Goal: Task Accomplishment & Management: Manage account settings

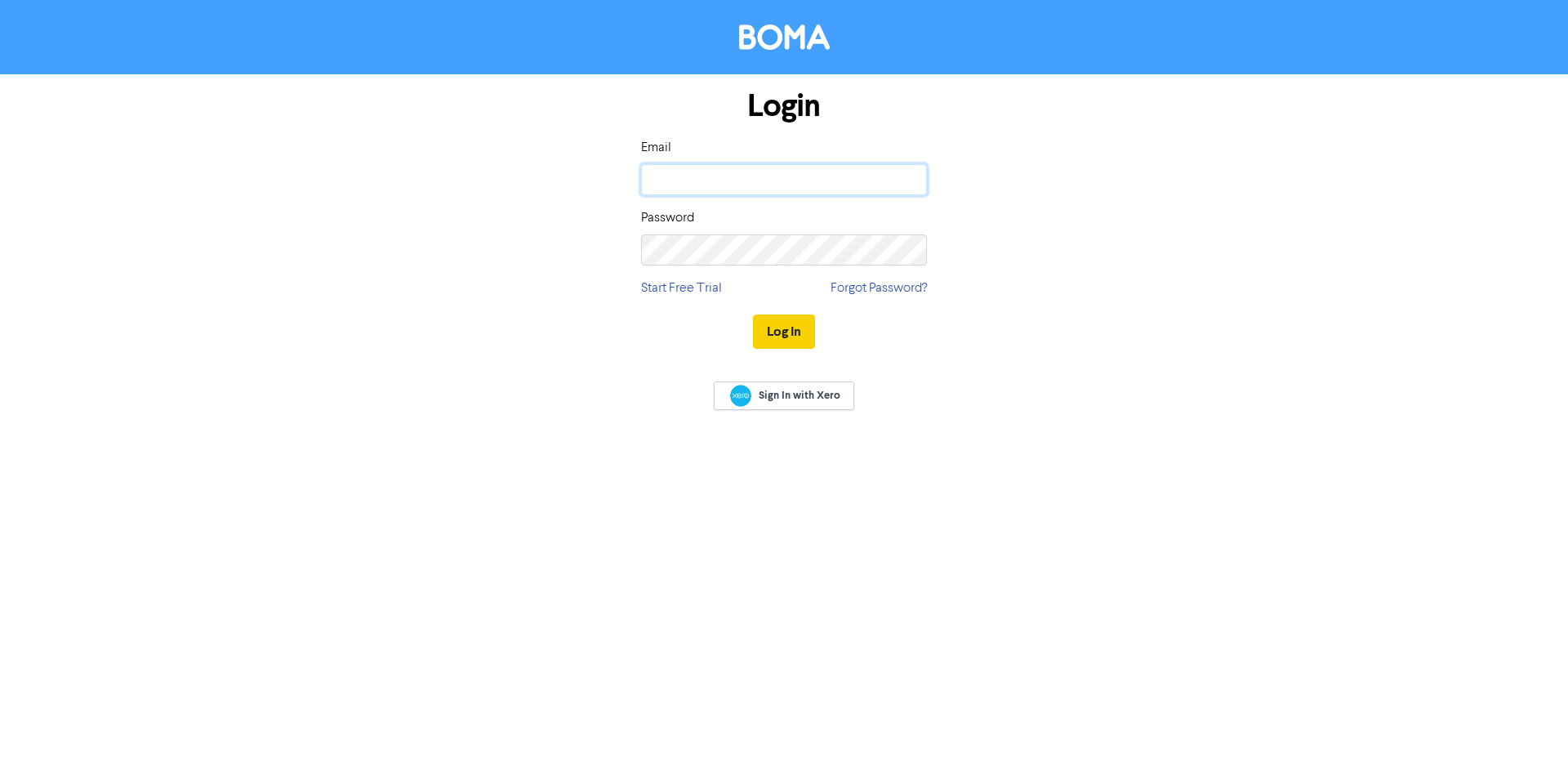
type input "[PERSON_NAME][EMAIL_ADDRESS][DOMAIN_NAME]"
click at [801, 317] on button "Log In" at bounding box center [784, 331] width 62 height 35
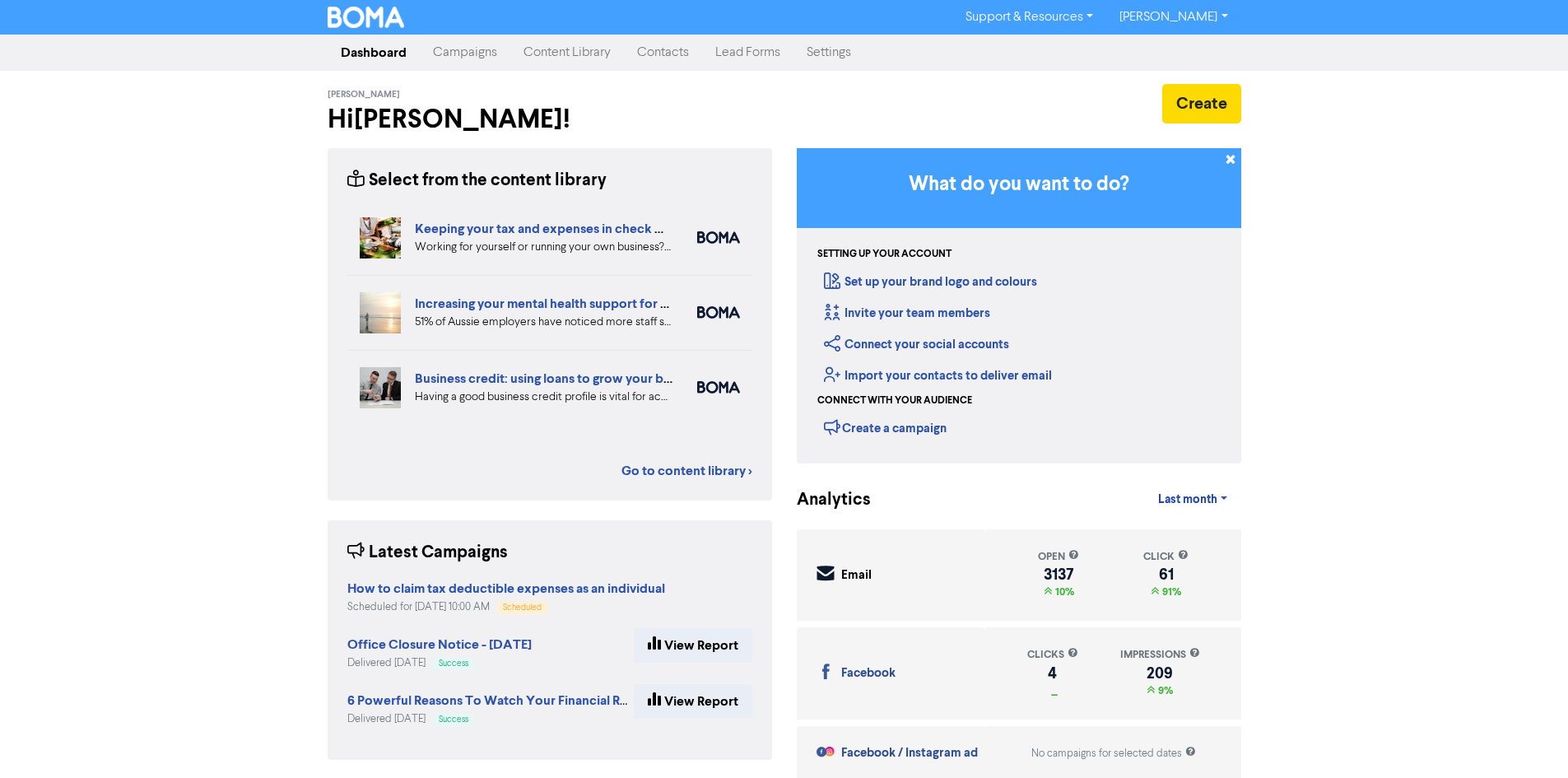
click at [459, 54] on link "Campaigns" at bounding box center [466, 52] width 91 height 33
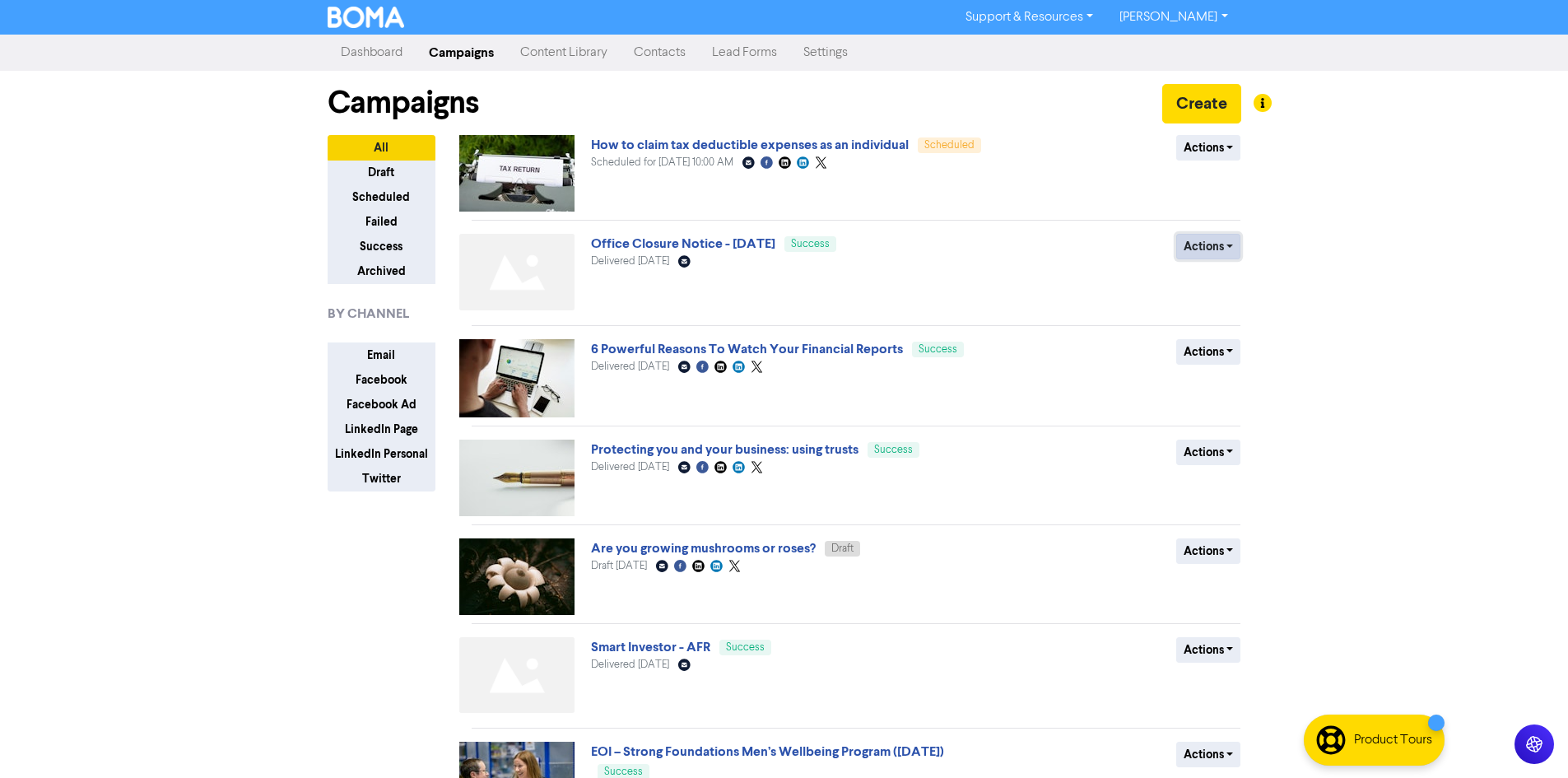
click at [1204, 252] on button "Actions" at bounding box center [1208, 246] width 65 height 25
click at [1223, 284] on button "Duplicate" at bounding box center [1242, 281] width 130 height 26
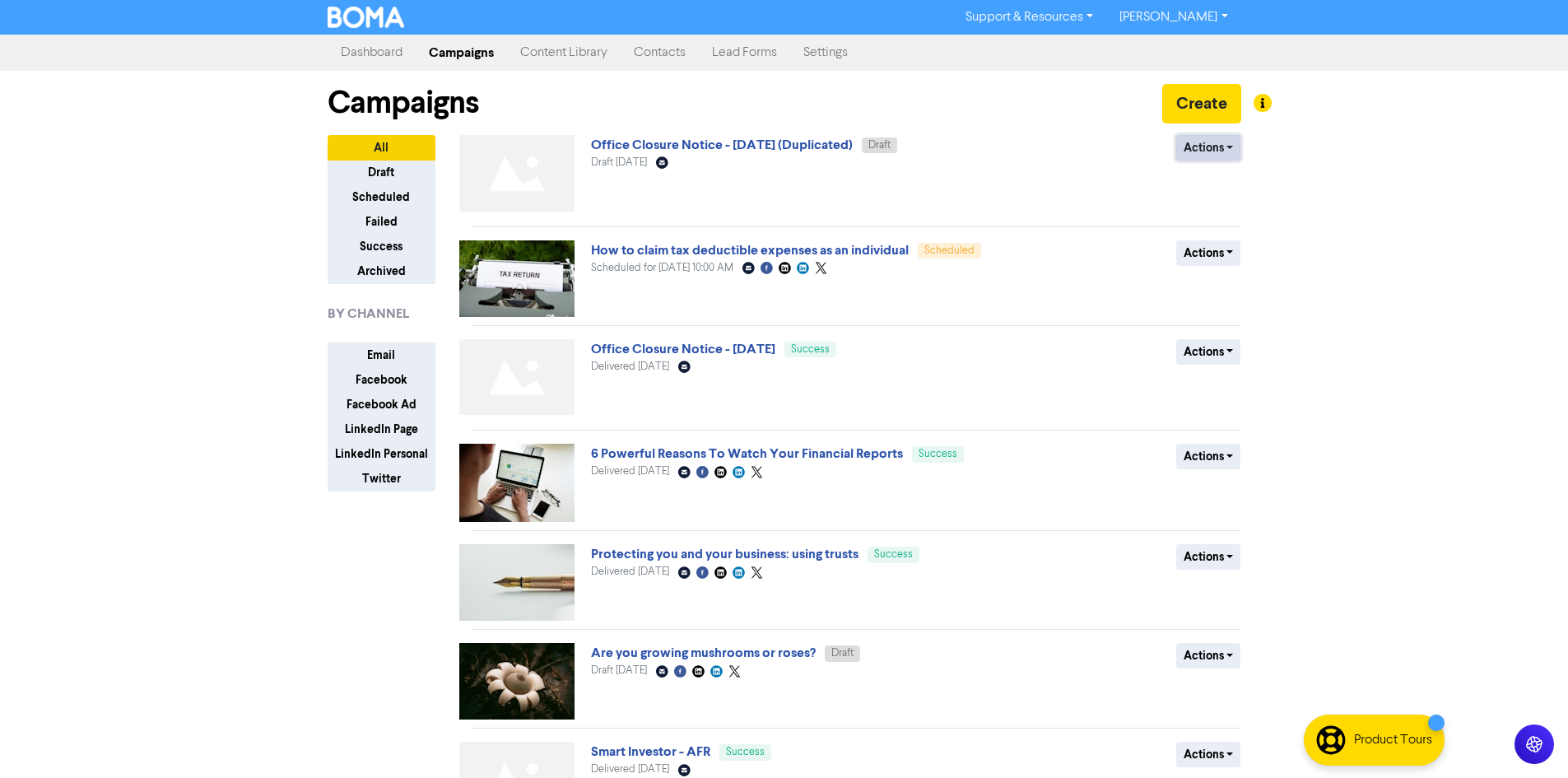
click at [1203, 157] on button "Actions" at bounding box center [1208, 147] width 65 height 25
click at [1217, 239] on button "Rename" at bounding box center [1242, 235] width 130 height 26
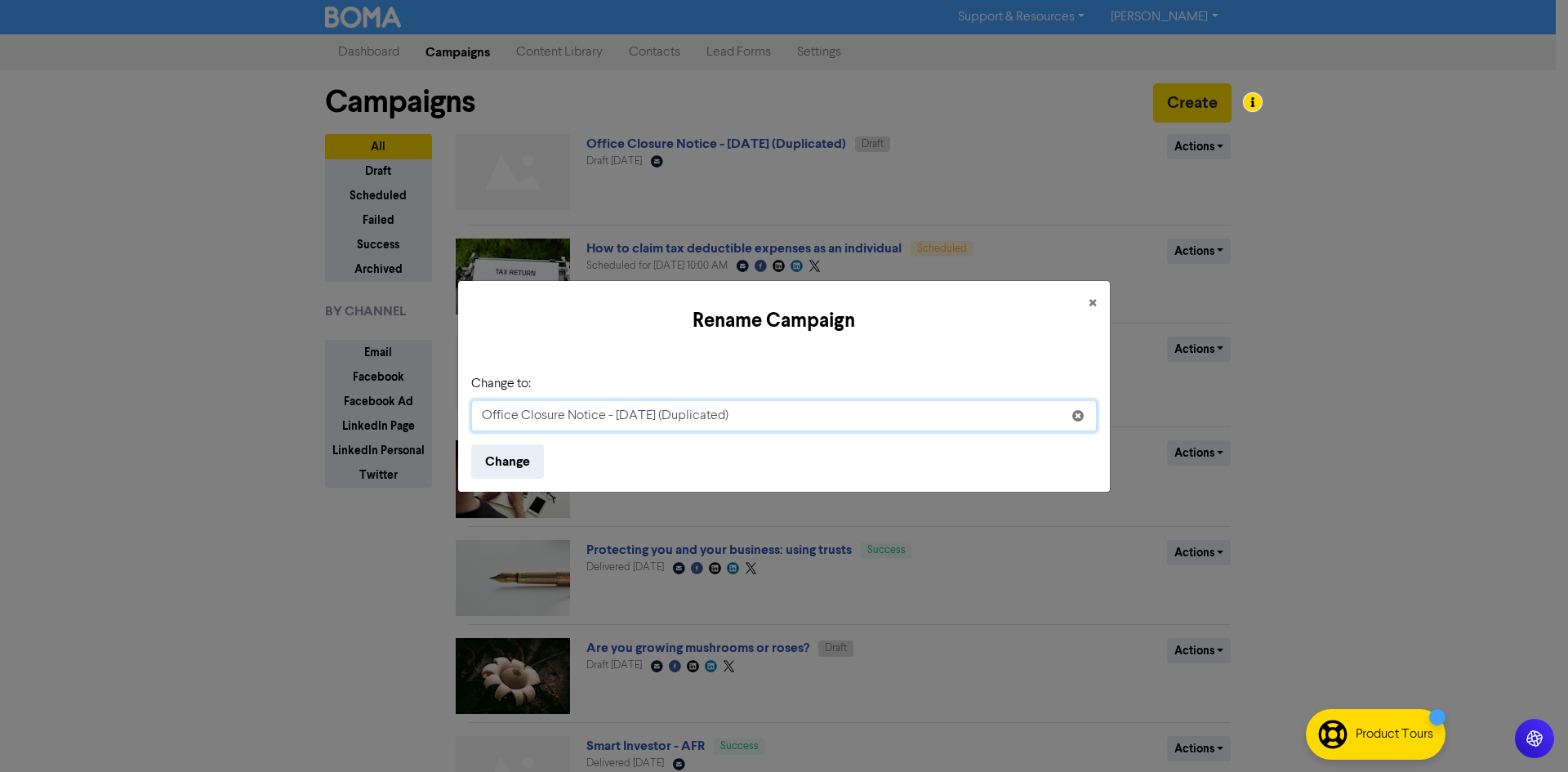
drag, startPoint x: 795, startPoint y: 412, endPoint x: 402, endPoint y: 402, distance: 393.1
click at [402, 402] on div "Rename Campaign × Change to: Office Closure Notice - [DATE] (Duplicated) Change" at bounding box center [784, 386] width 1568 height 772
paste input "[Important] Information about phishing scams targeting Stripe accounts."
type input "[Important] Information about phishing scams targeting Stripe accounts."
click at [509, 461] on button "Change" at bounding box center [508, 462] width 73 height 35
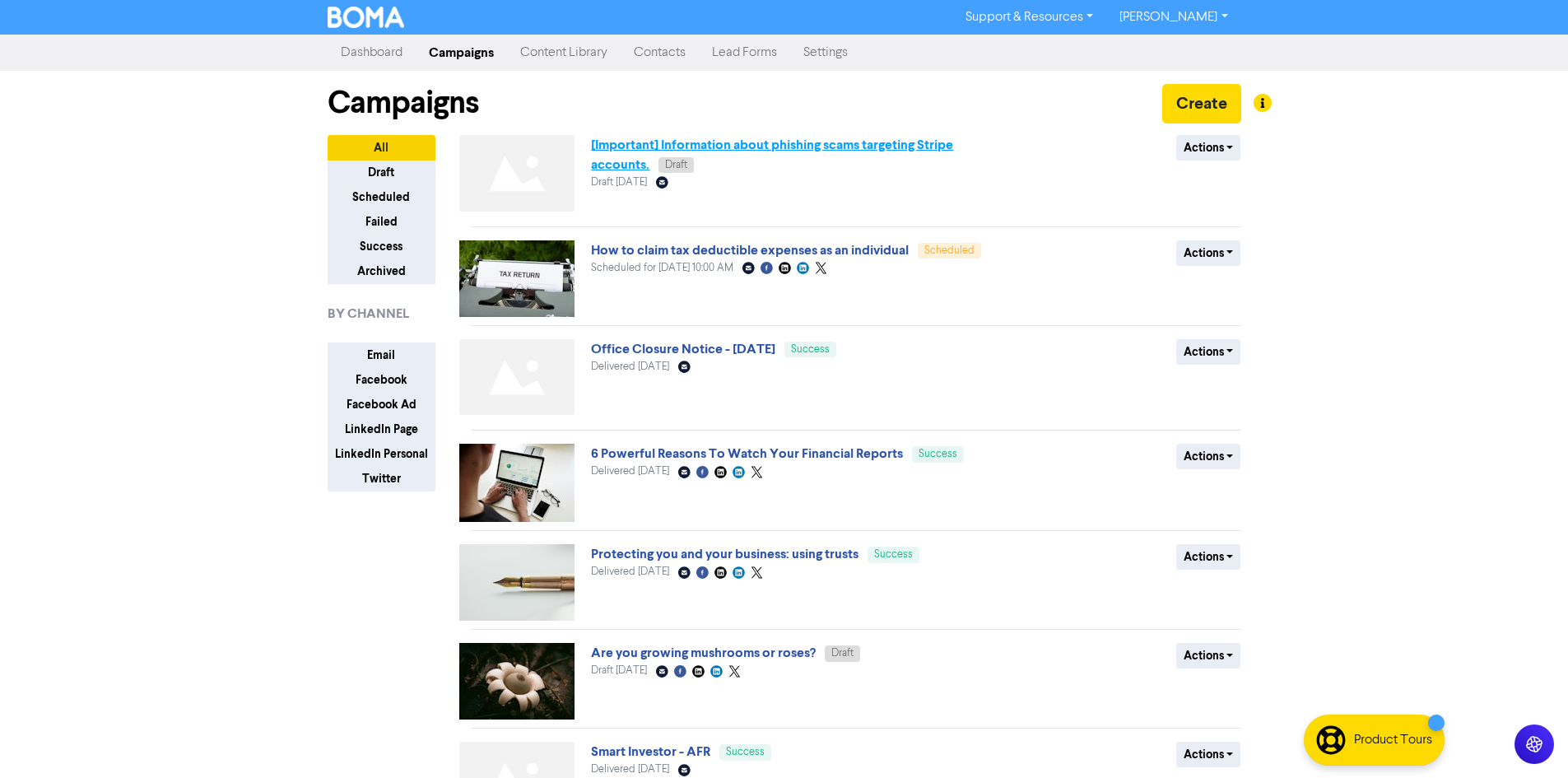
click at [773, 144] on link "[Important] Information about phishing scams targeting Stripe accounts." at bounding box center [772, 154] width 362 height 36
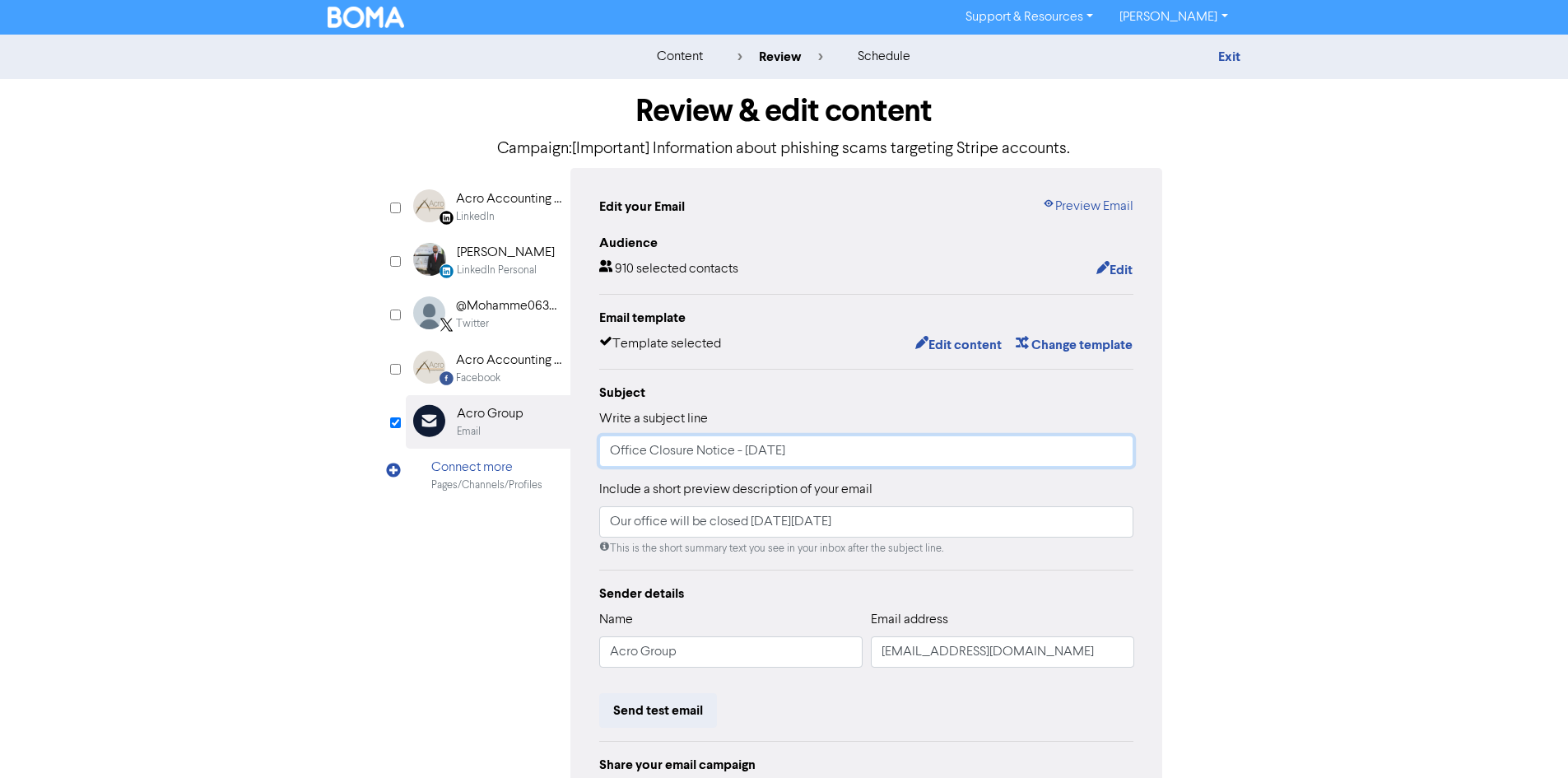
drag, startPoint x: 937, startPoint y: 448, endPoint x: 456, endPoint y: 466, distance: 481.3
click at [456, 466] on div "LinkedIn Page Created with Sketch. Acro Accounting & Financial Planning LinkedI…" at bounding box center [784, 517] width 757 height 700
paste input "[Important] Information about phishing scams targeting Stripe accounts."
type input "[Important] Information about phishing scams targeting Stripe accounts."
click at [986, 532] on input "Our office will be closed [DATE][DATE]" at bounding box center [866, 522] width 535 height 31
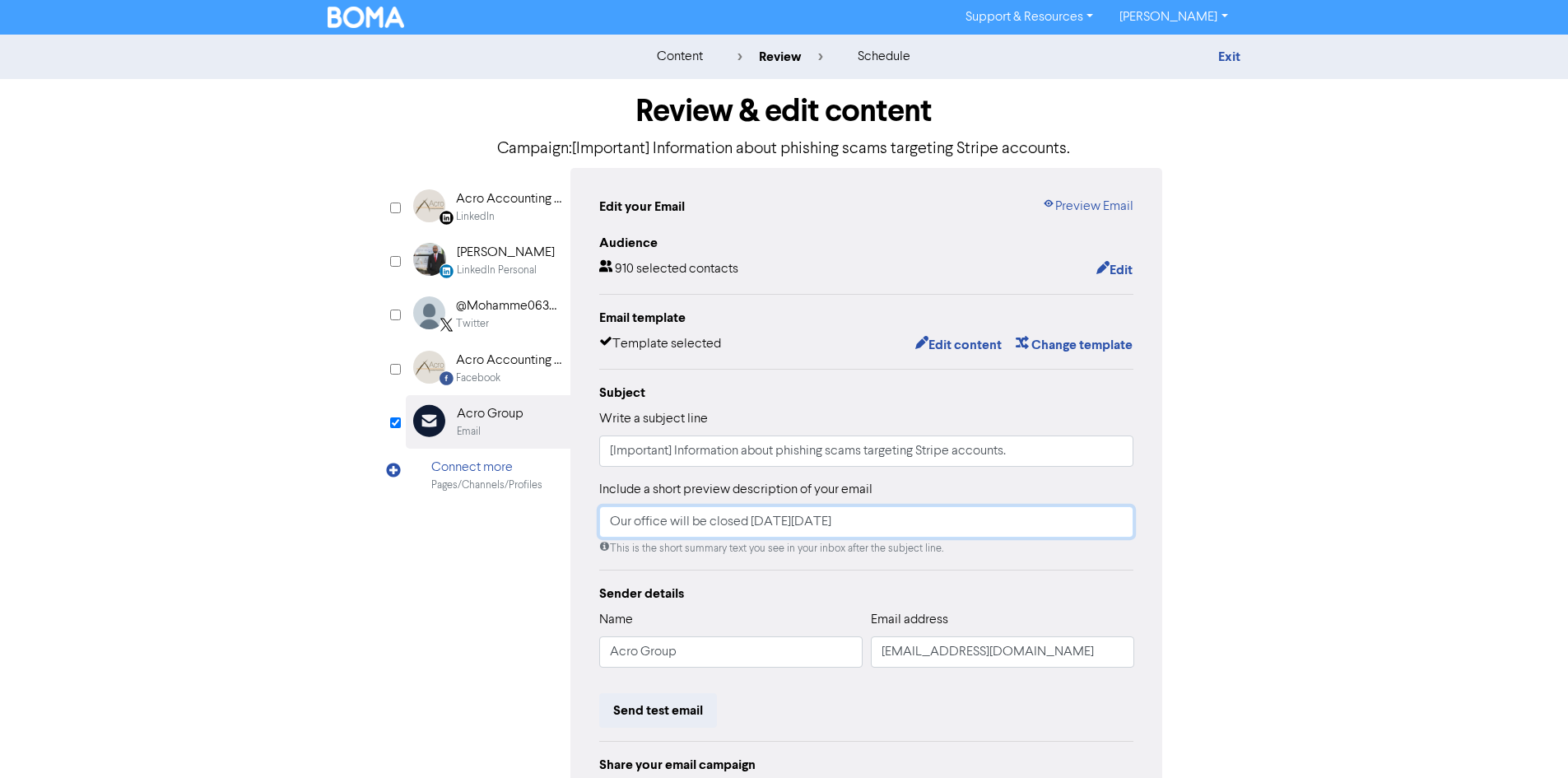
drag, startPoint x: 955, startPoint y: 531, endPoint x: 553, endPoint y: 538, distance: 402.1
click at [553, 538] on div "LinkedIn Page Created with Sketch. Acro Accounting & Financial Planning LinkedI…" at bounding box center [784, 517] width 757 height 700
paste input "[Important] Information about phishing scams targeting Stripe accounts."
type input "[Important] Information about phishing scams targeting Stripe accounts."
click at [956, 349] on button "Edit content" at bounding box center [958, 344] width 88 height 21
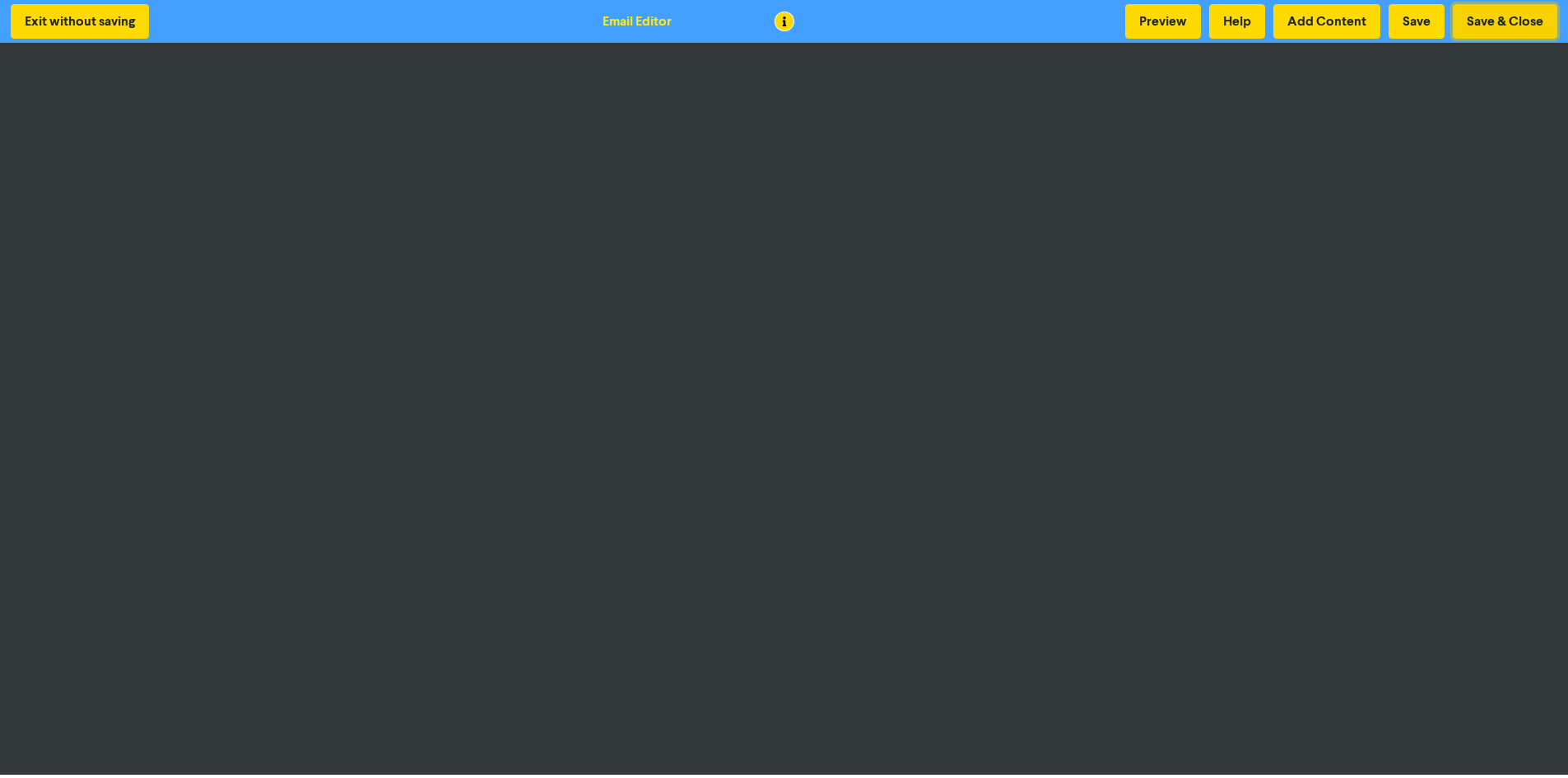
click at [1470, 19] on button "Save & Close" at bounding box center [1505, 21] width 105 height 35
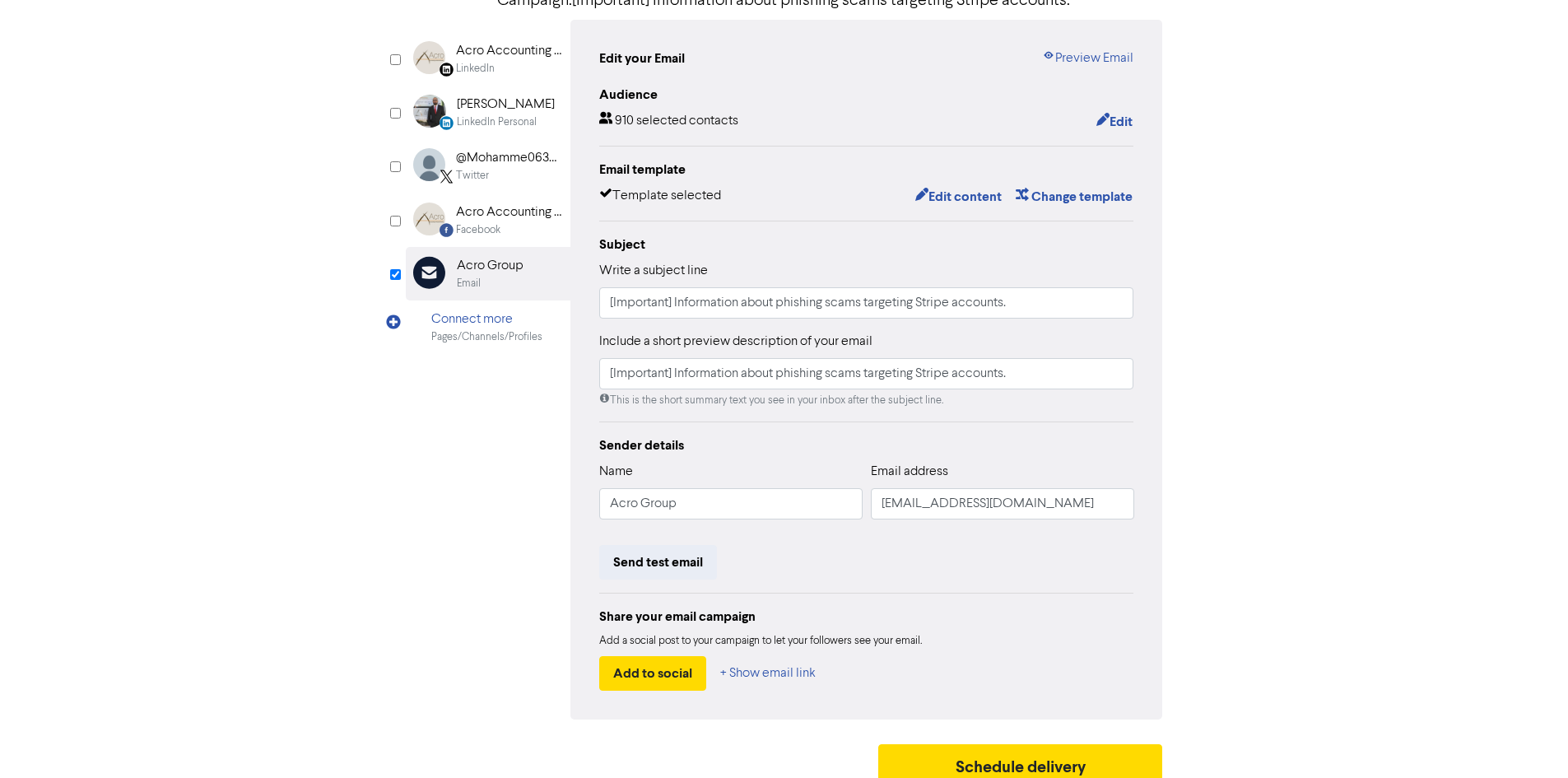
scroll to position [165, 0]
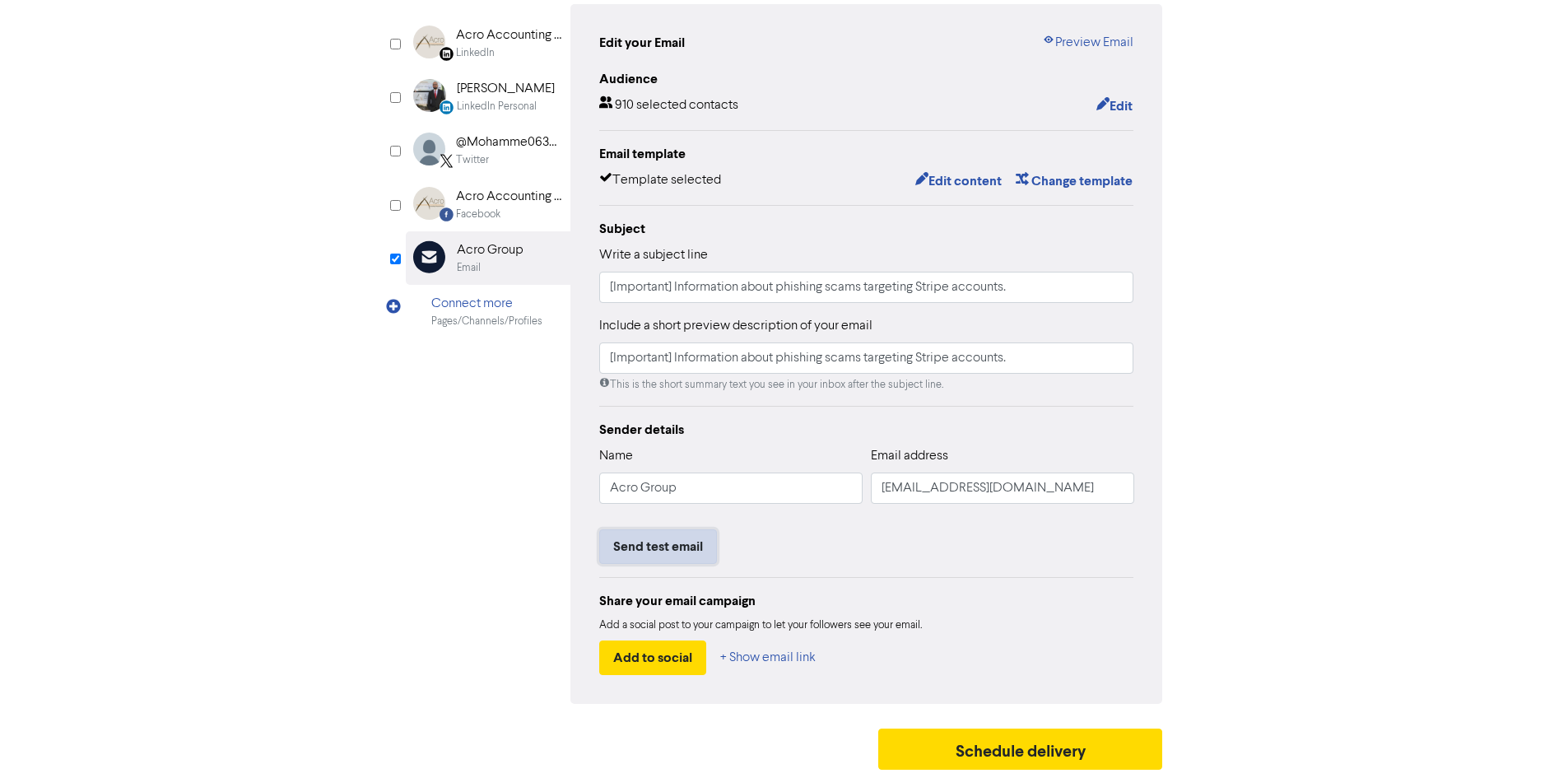
click at [665, 536] on button "Send test email" at bounding box center [658, 547] width 118 height 35
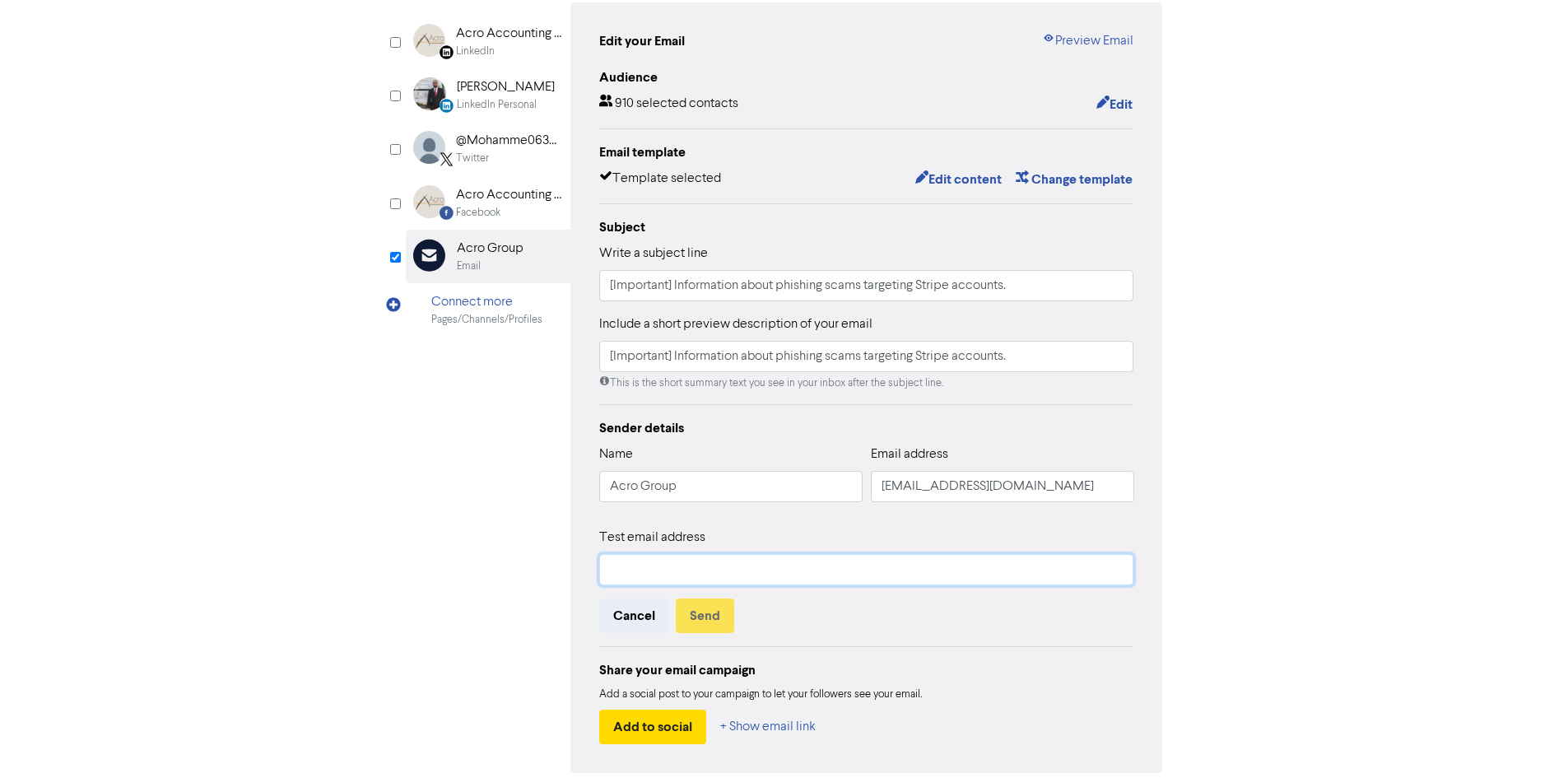
click at [690, 581] on input "text" at bounding box center [866, 569] width 535 height 31
type input "[PERSON_NAME][EMAIL_ADDRESS][DOMAIN_NAME]"
click at [701, 609] on button "Send" at bounding box center [705, 615] width 58 height 35
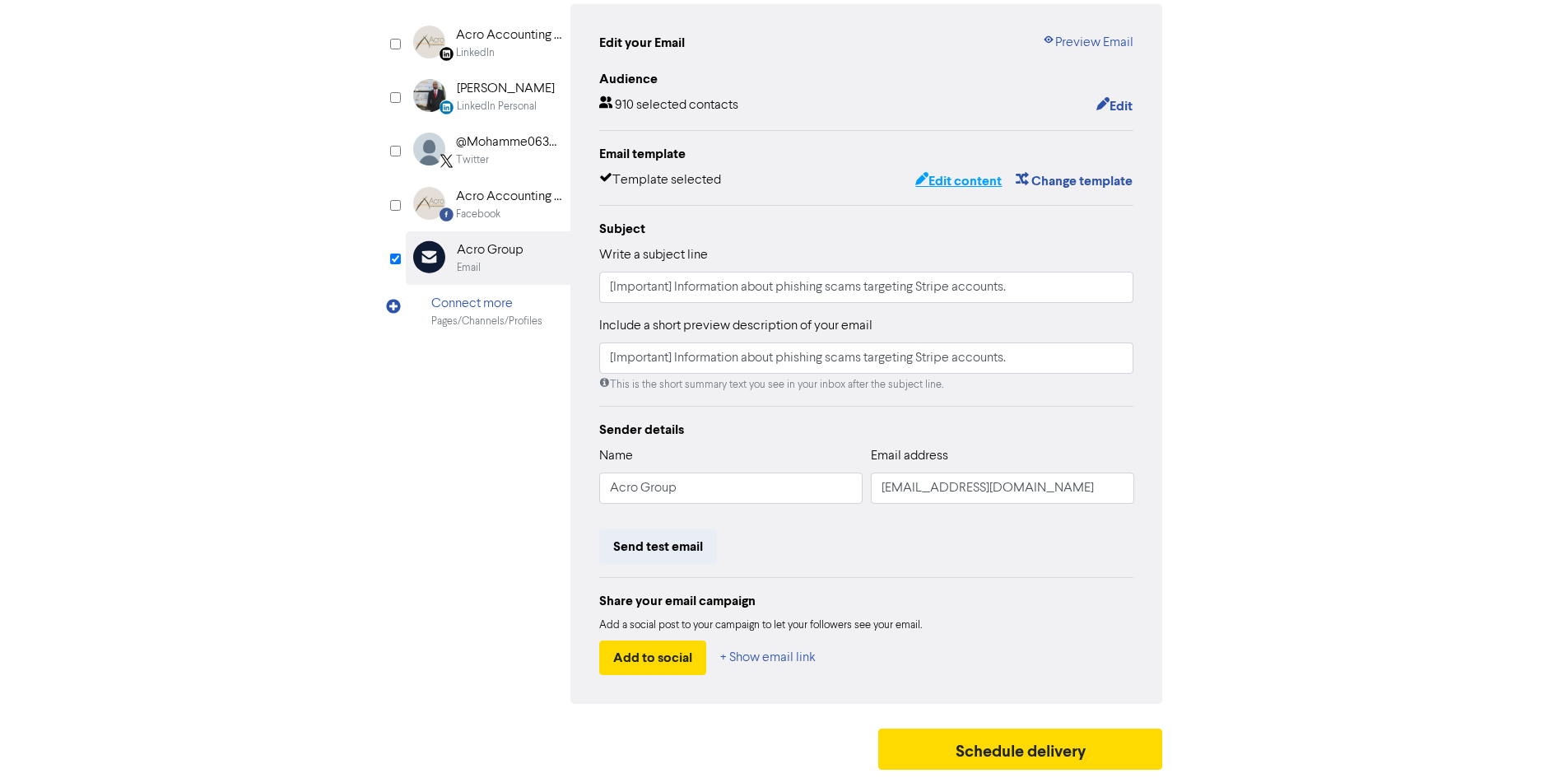
click at [950, 180] on button "Edit content" at bounding box center [958, 181] width 88 height 21
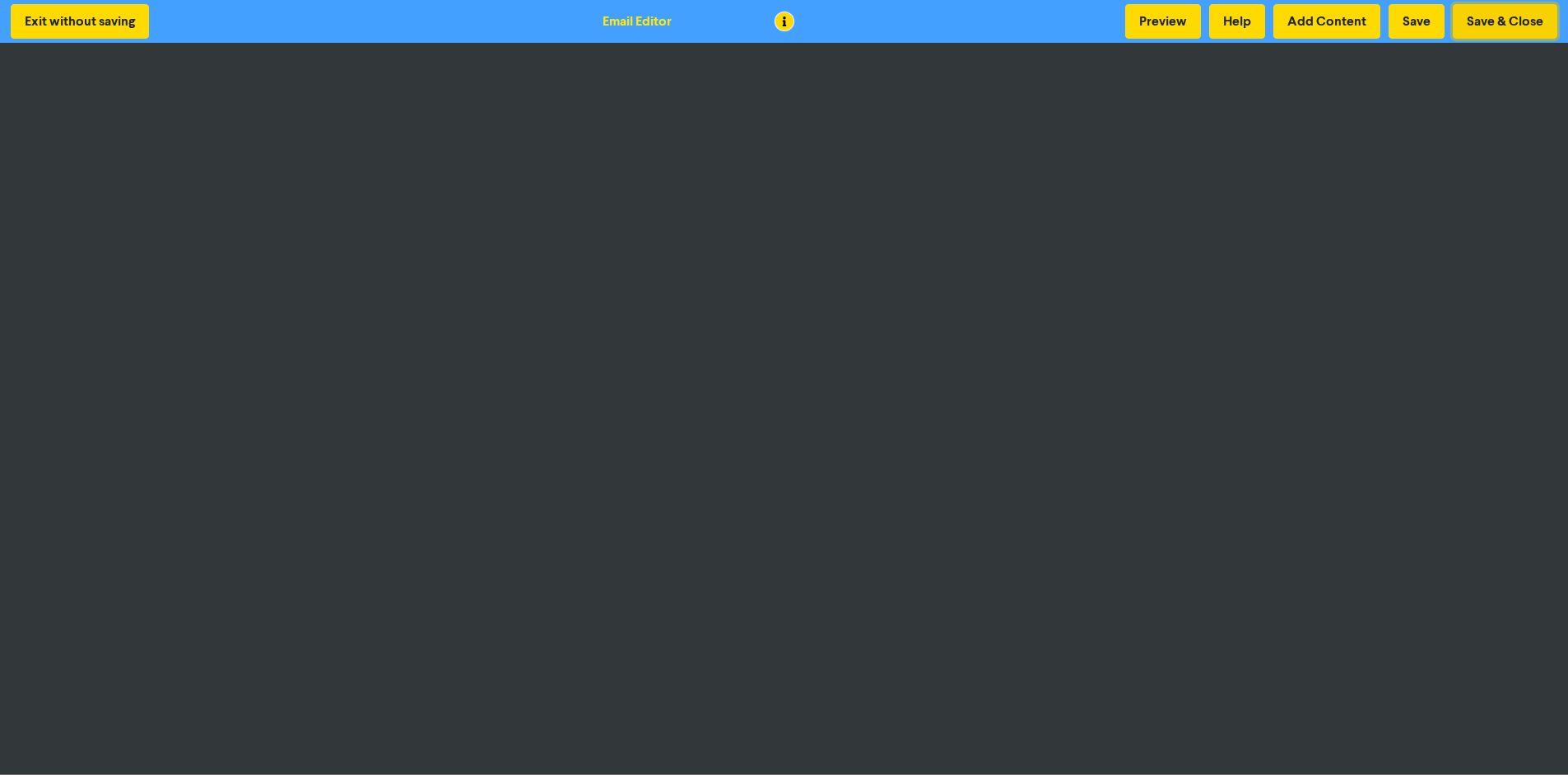
click at [1508, 25] on button "Save & Close" at bounding box center [1505, 21] width 105 height 35
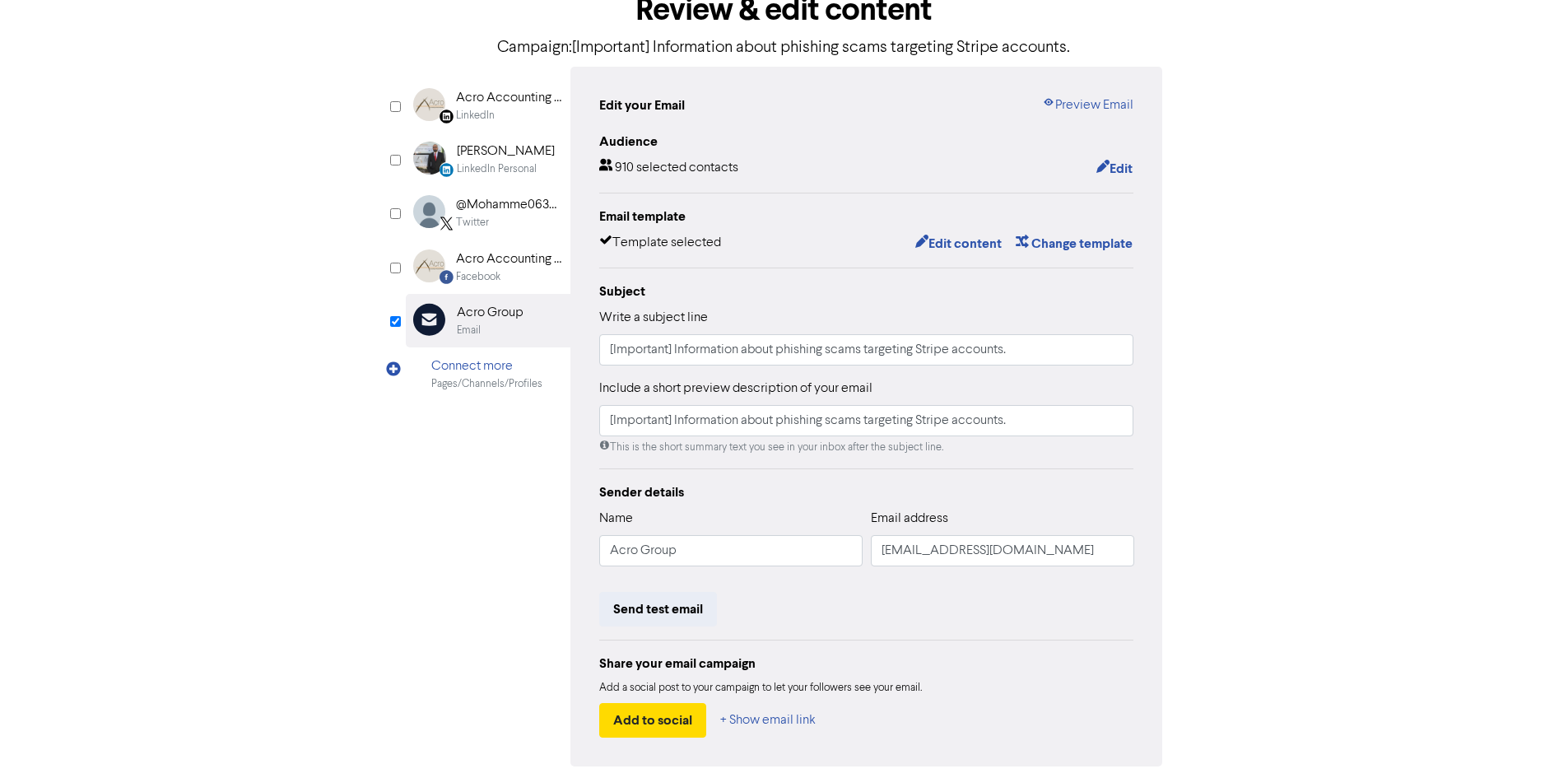
scroll to position [165, 0]
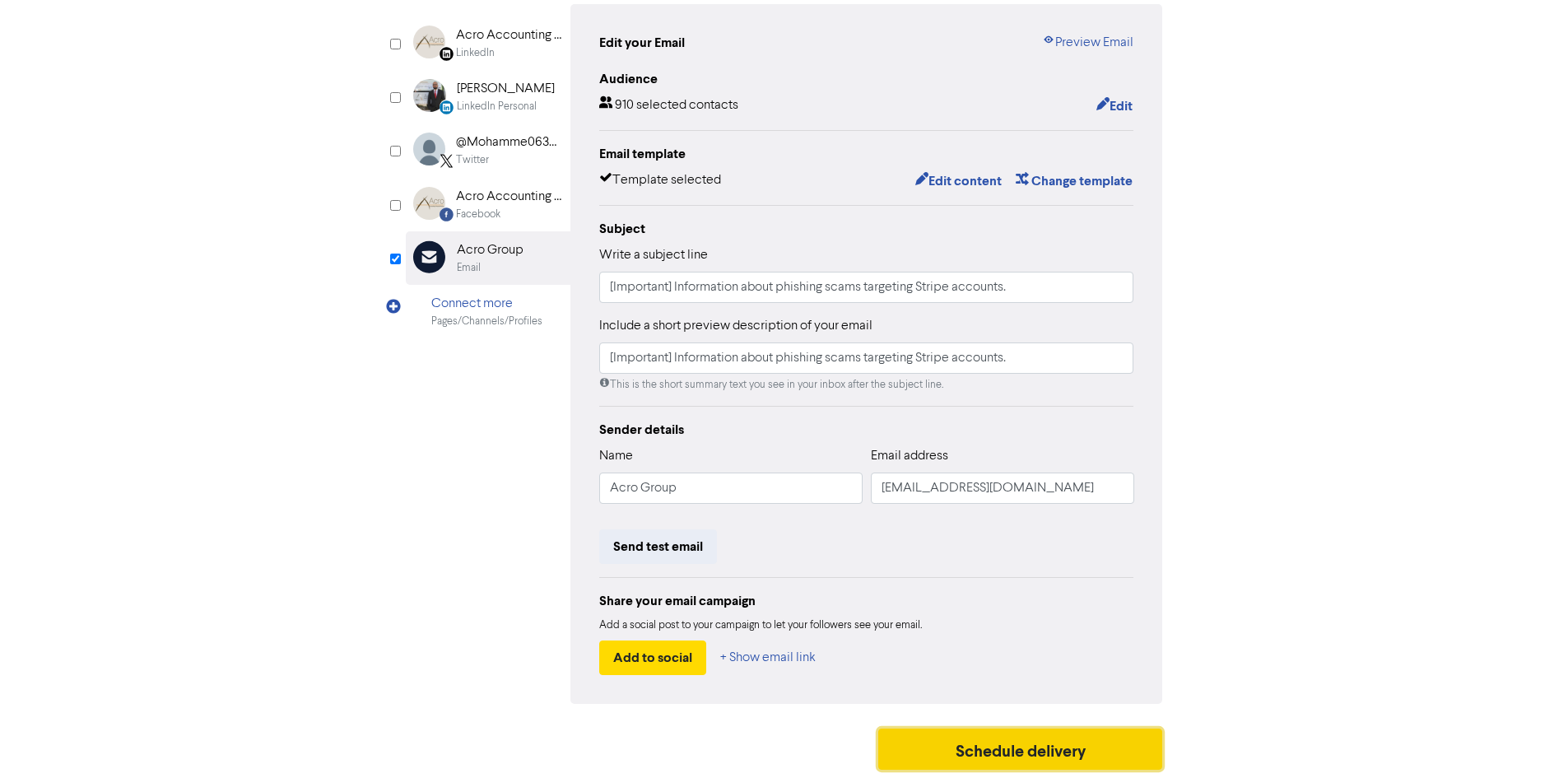
click at [1080, 750] on button "Schedule delivery" at bounding box center [1020, 749] width 285 height 42
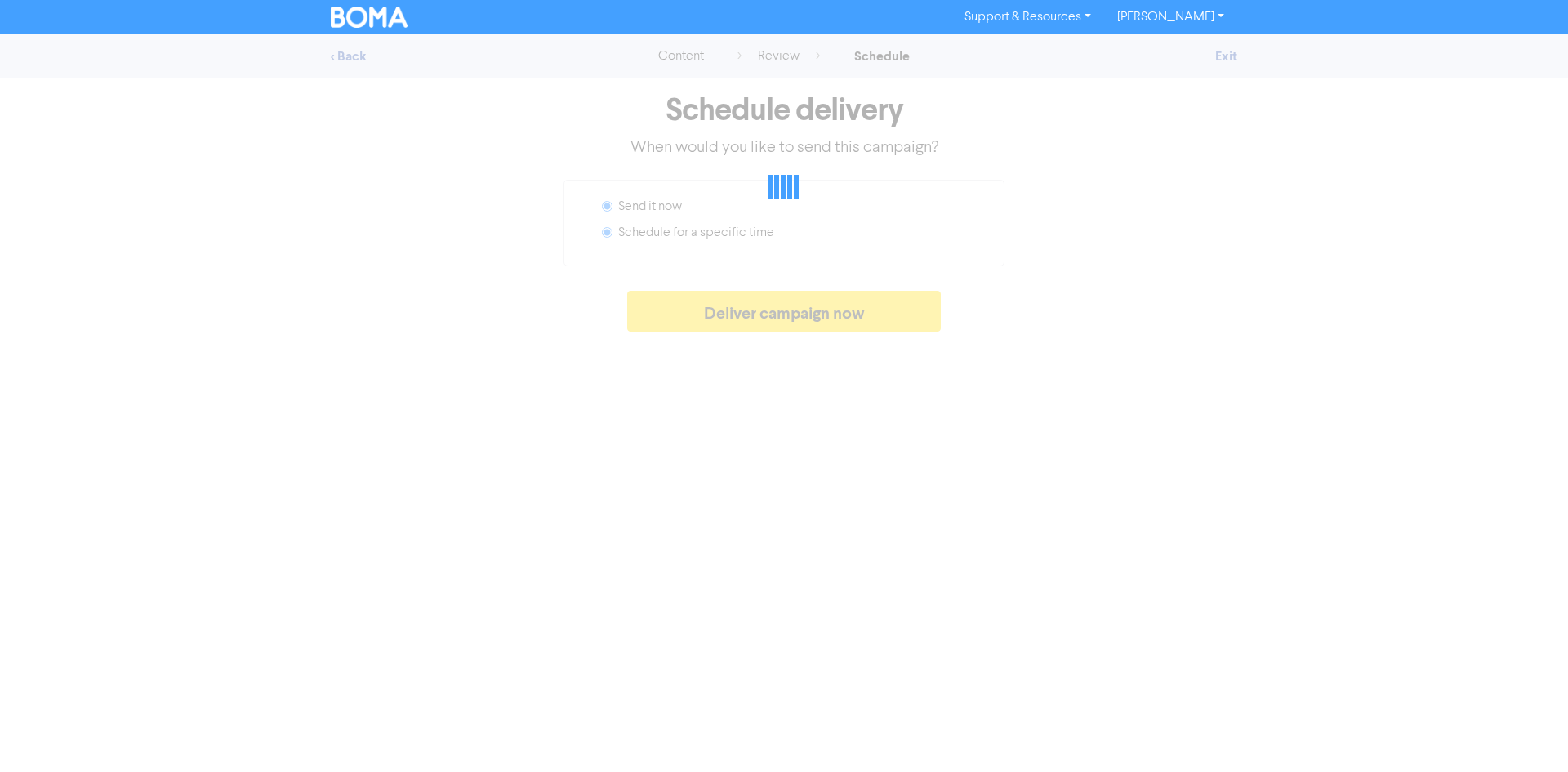
radio input "false"
radio input "true"
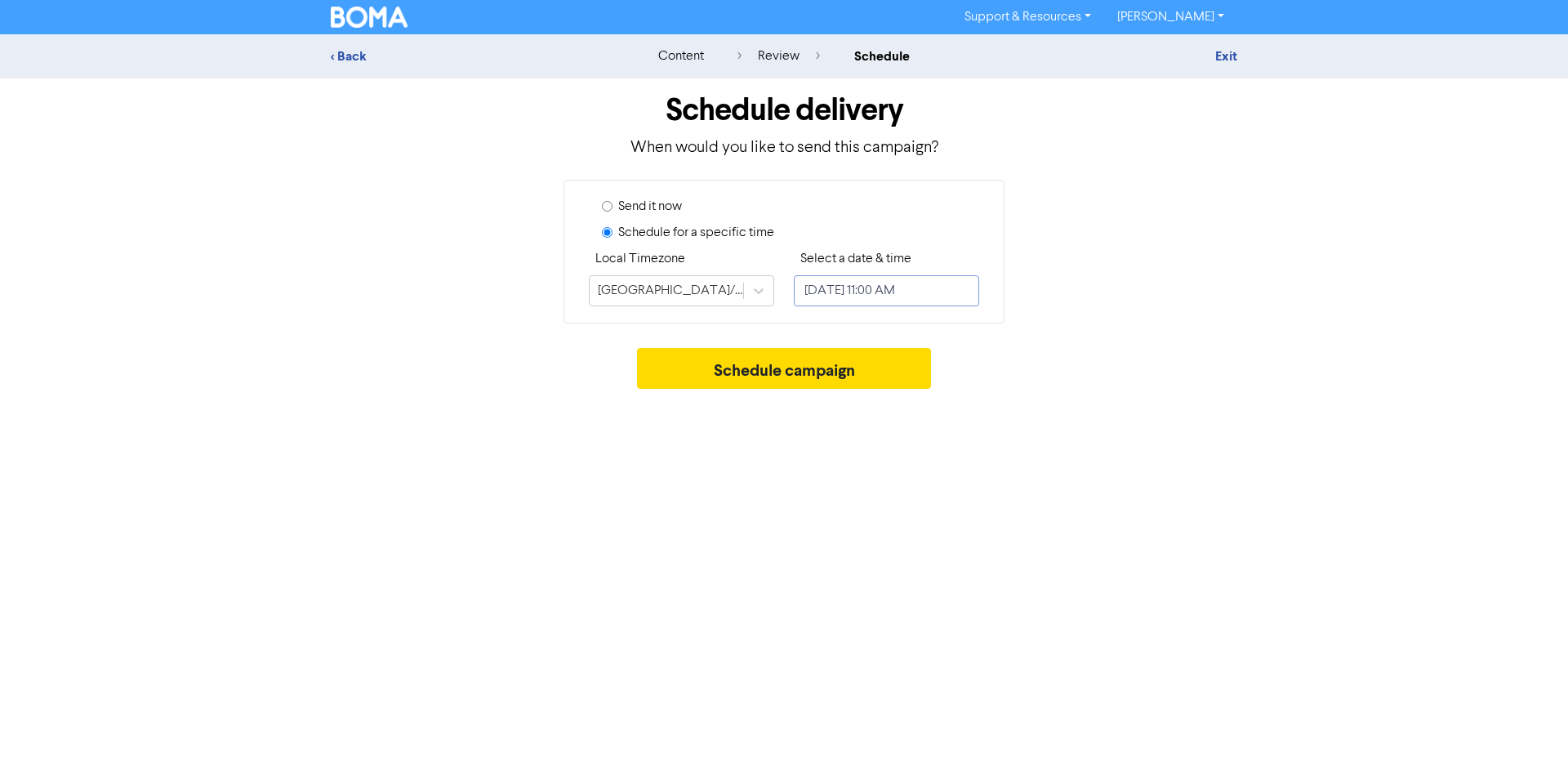
click at [850, 293] on input "[DATE] 11:00 AM" at bounding box center [885, 291] width 185 height 31
select select "7"
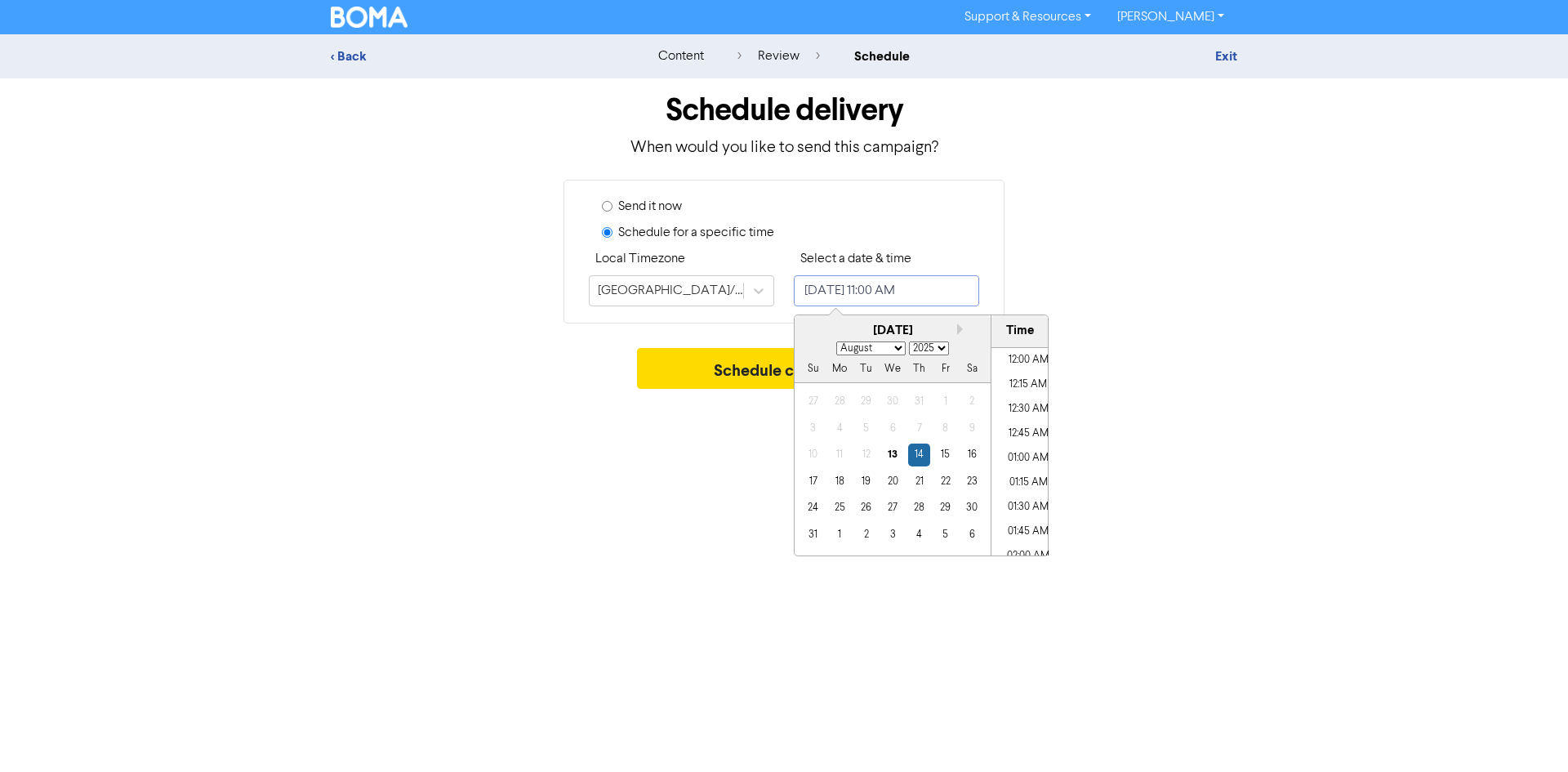
scroll to position [986, 0]
click at [890, 452] on div "13" at bounding box center [891, 454] width 22 height 22
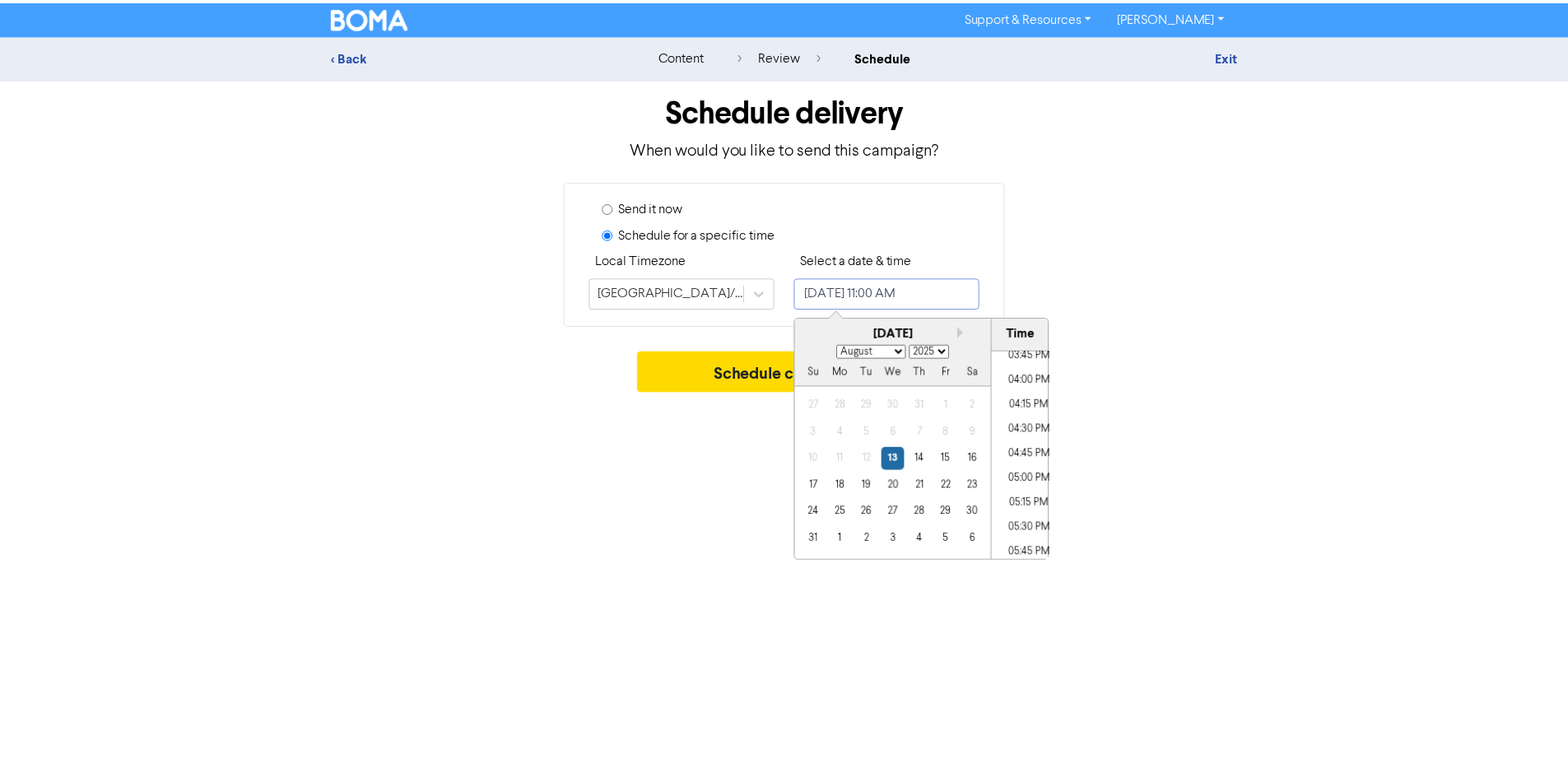
scroll to position [1570, 0]
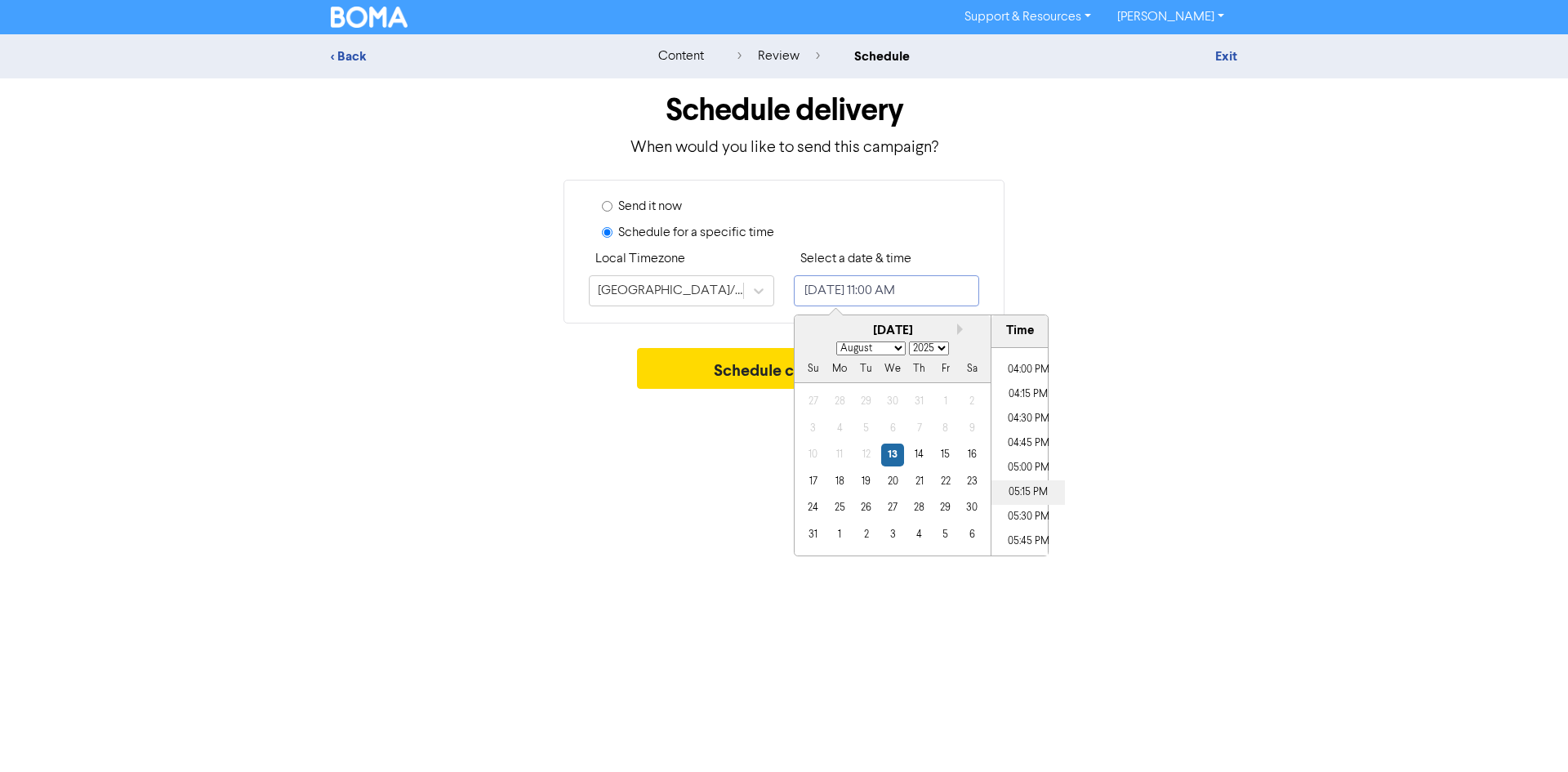
click at [1028, 484] on li "05:15 PM" at bounding box center [1027, 493] width 74 height 25
type input "[DATE] 5:15 PM"
click at [718, 386] on button "Schedule campaign" at bounding box center [784, 368] width 295 height 41
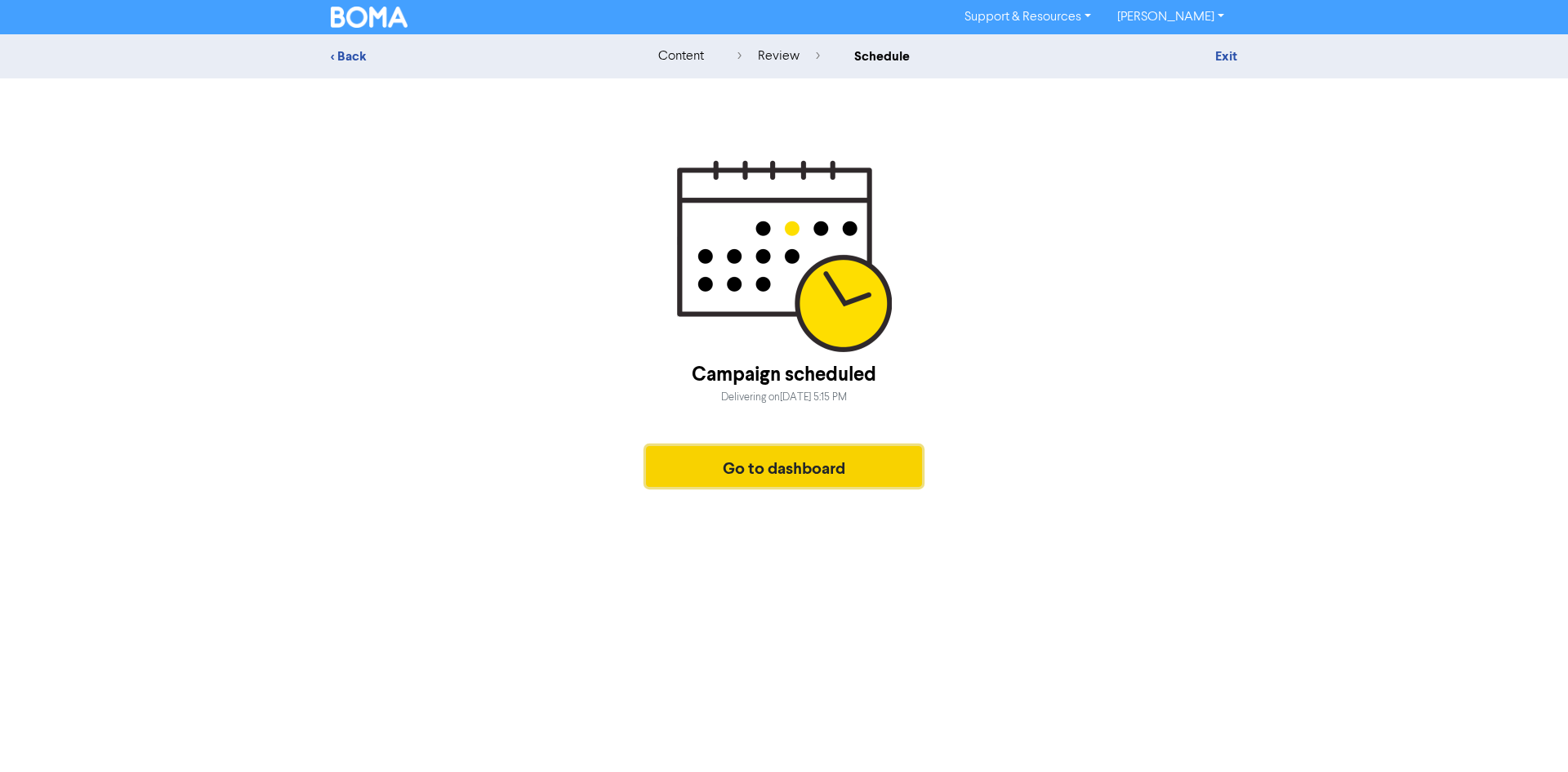
click at [762, 455] on button "Go to dashboard" at bounding box center [784, 466] width 276 height 41
